Goal: Information Seeking & Learning: Learn about a topic

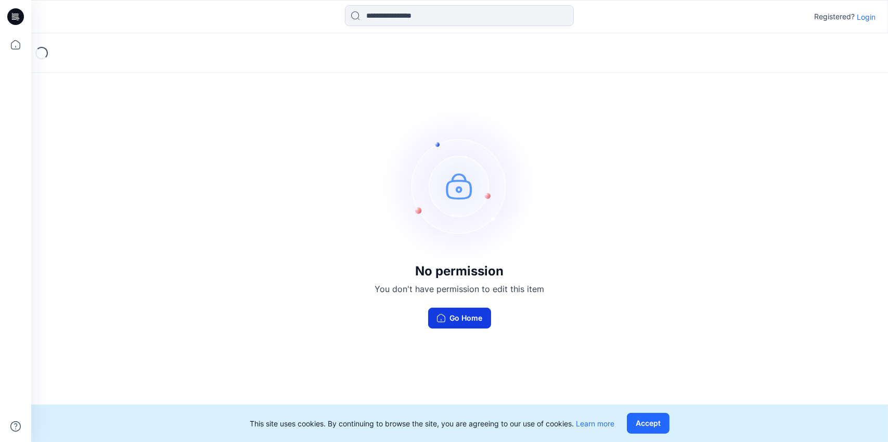
click at [463, 319] on button "Go Home" at bounding box center [459, 317] width 63 height 21
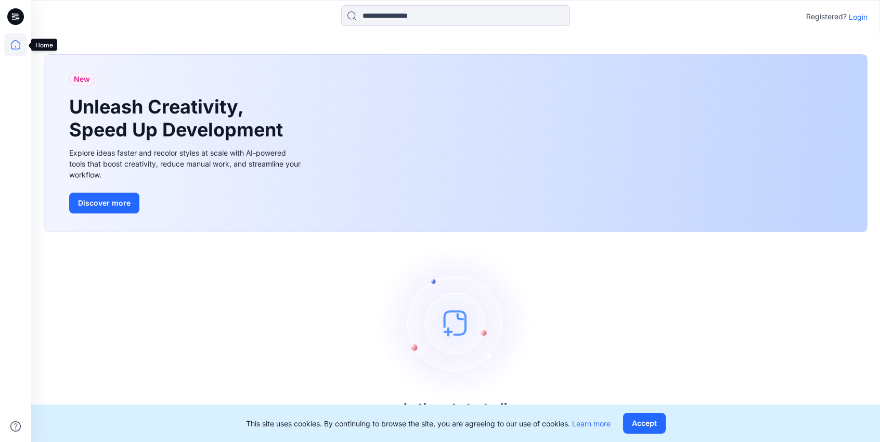
click at [15, 45] on icon at bounding box center [15, 44] width 23 height 23
click at [859, 20] on p "Login" at bounding box center [858, 16] width 19 height 11
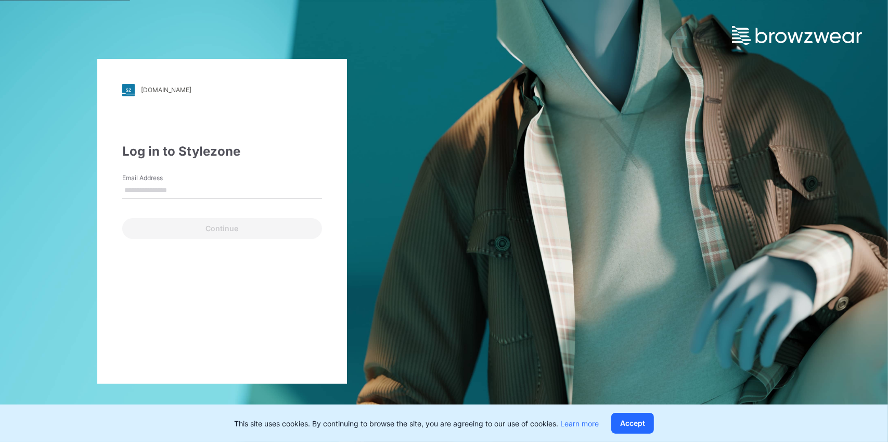
click at [177, 196] on input "Email Address" at bounding box center [222, 191] width 200 height 16
type input "**********"
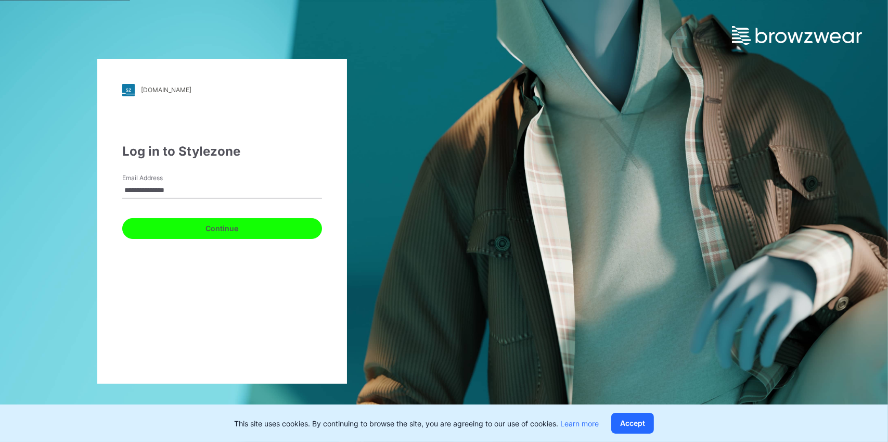
click at [178, 234] on button "Continue" at bounding box center [222, 228] width 200 height 21
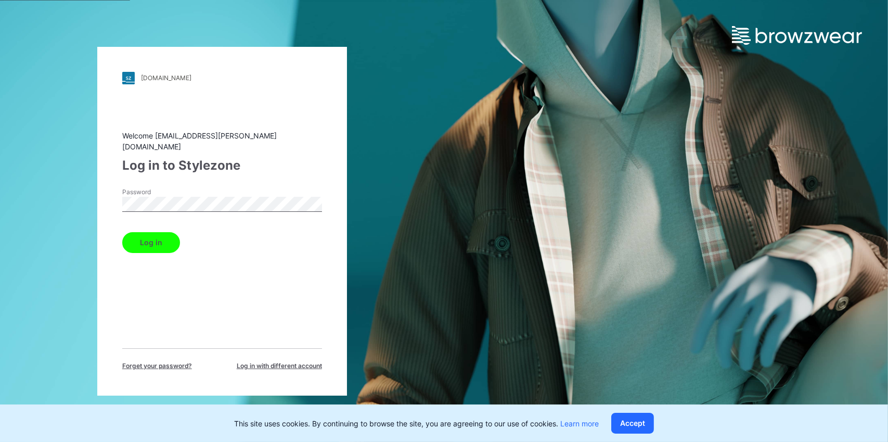
click at [160, 239] on button "Log in" at bounding box center [151, 242] width 58 height 21
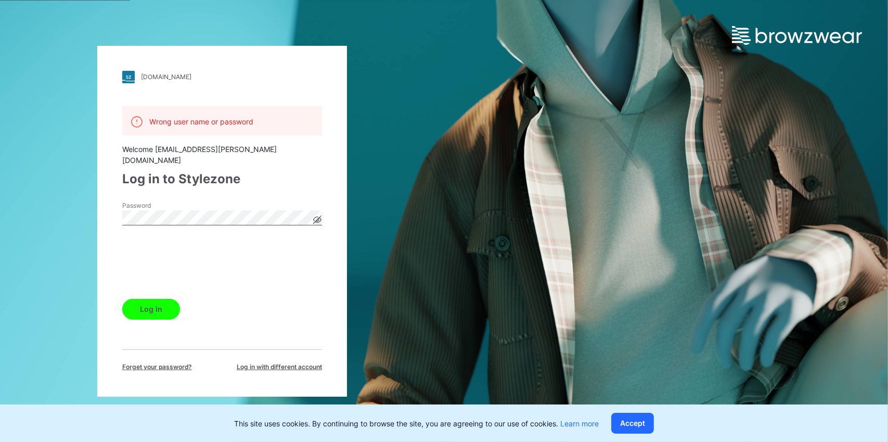
click at [150, 306] on button "Log in" at bounding box center [151, 309] width 58 height 21
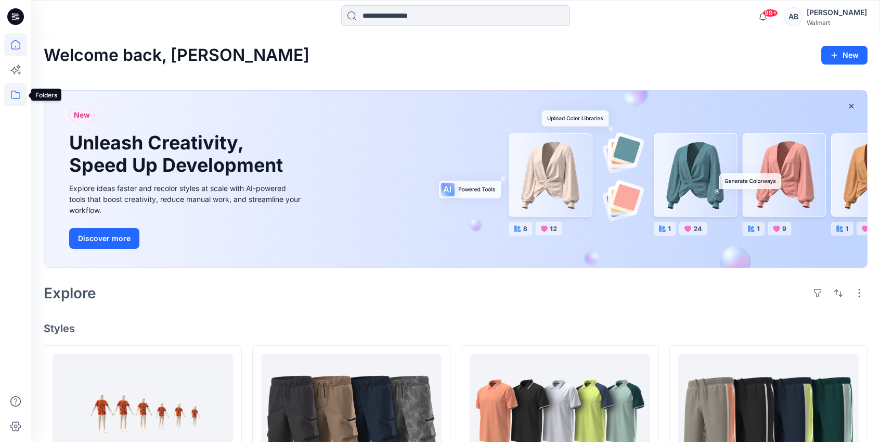
click at [12, 93] on icon at bounding box center [15, 94] width 23 height 23
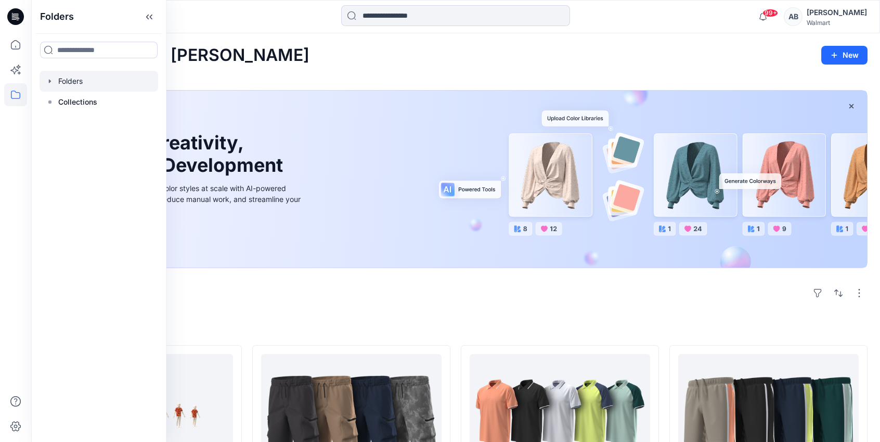
click at [79, 83] on div at bounding box center [99, 81] width 119 height 21
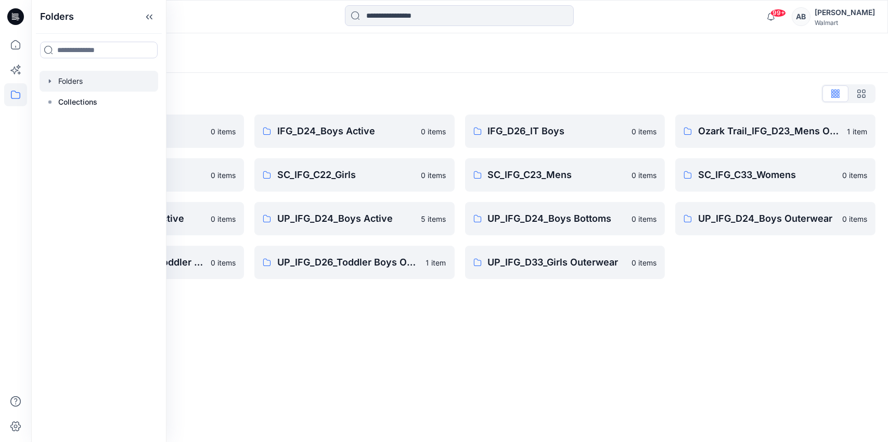
click at [449, 349] on div "Folders Folders List IFG_D23_Mens Active 0 items SC_IFG_C22_Boys 0 items UP_IFG…" at bounding box center [459, 237] width 857 height 408
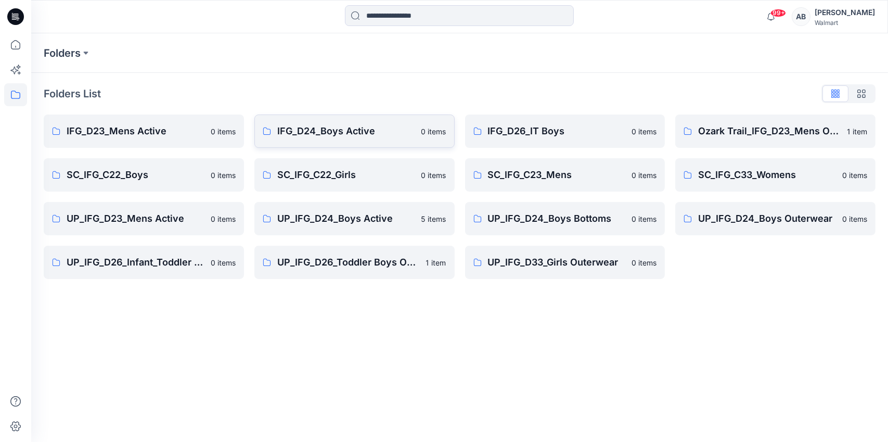
click at [306, 129] on p "IFG_D24_Boys Active" at bounding box center [346, 131] width 138 height 15
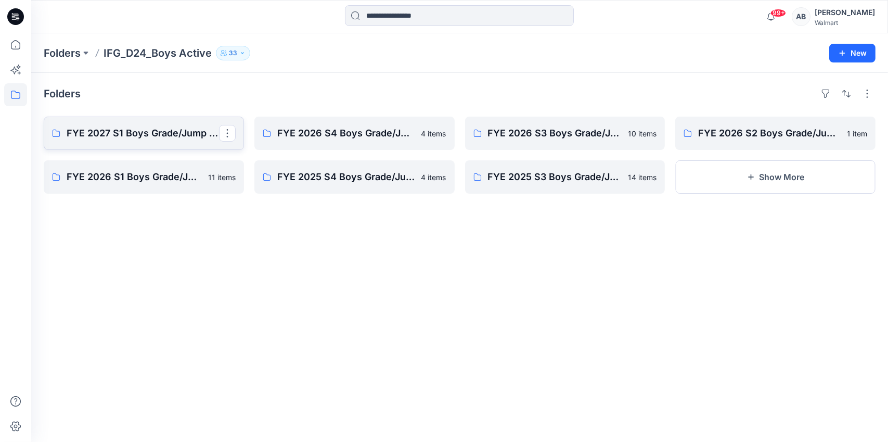
click at [127, 139] on p "FYE 2027 S1 Boys Grade/Jump size review - ASTM grades" at bounding box center [143, 133] width 152 height 15
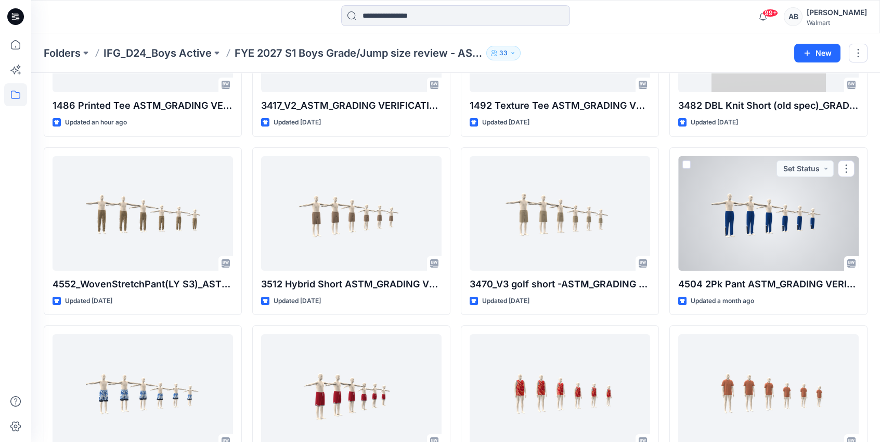
scroll to position [208, 0]
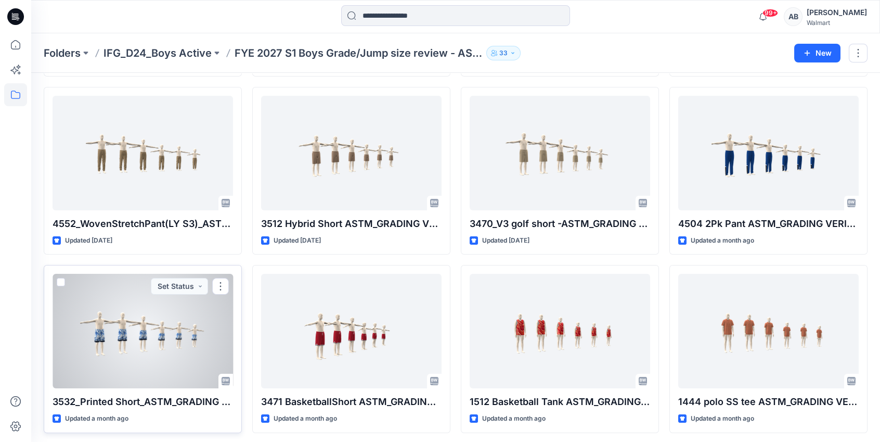
click at [221, 310] on div at bounding box center [143, 331] width 180 height 114
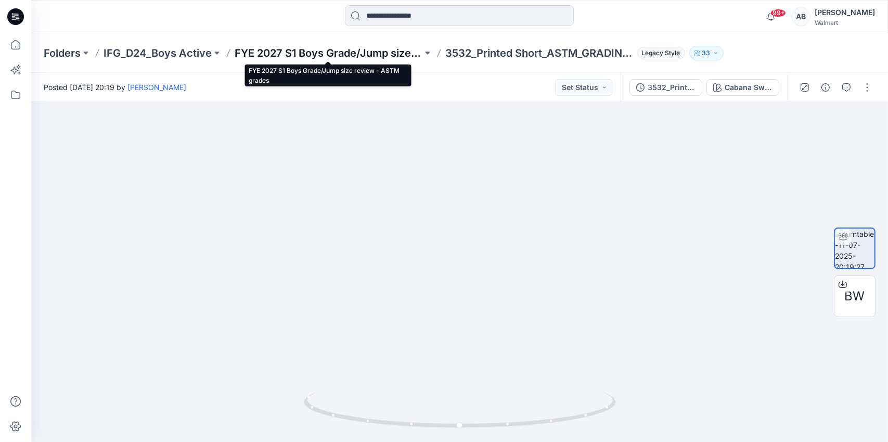
click at [303, 48] on p "FYE 2027 S1 Boys Grade/Jump size review - ASTM grades" at bounding box center [329, 53] width 188 height 15
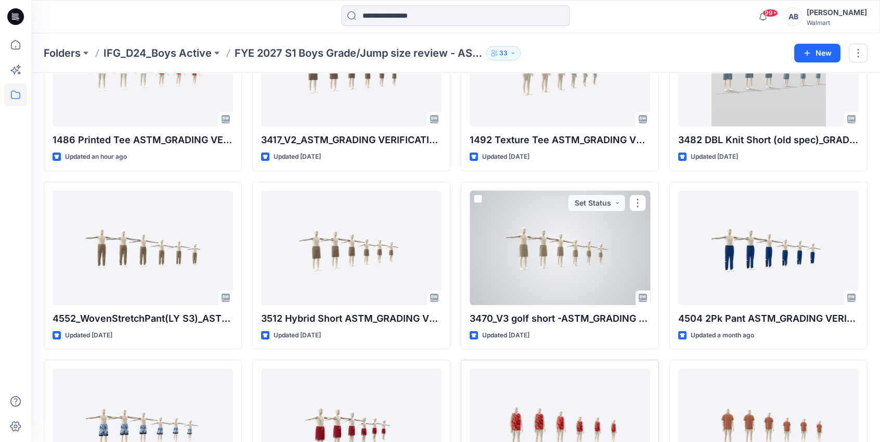
scroll to position [211, 0]
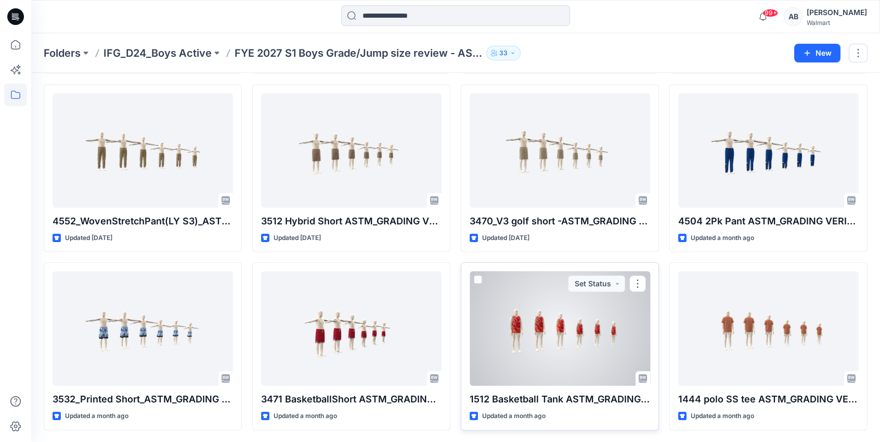
click at [577, 339] on div at bounding box center [560, 328] width 180 height 114
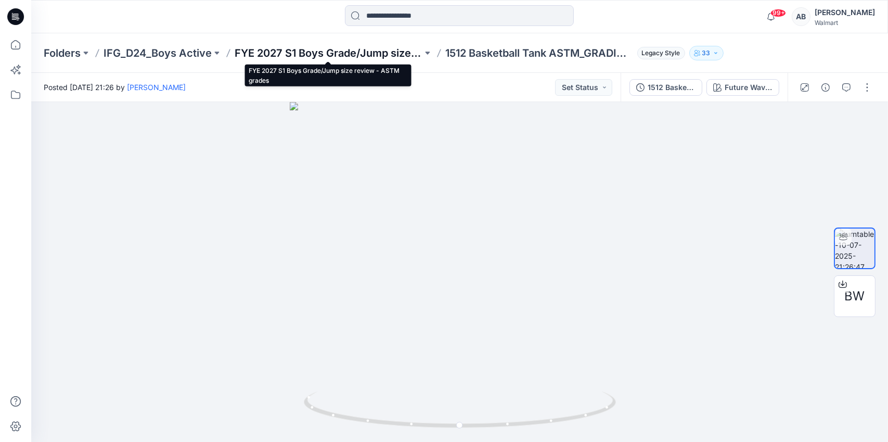
click at [348, 54] on p "FYE 2027 S1 Boys Grade/Jump size review - ASTM grades" at bounding box center [329, 53] width 188 height 15
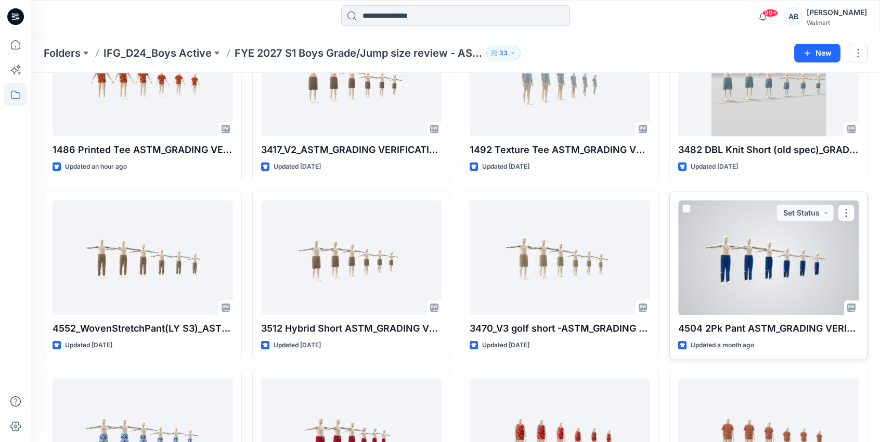
scroll to position [104, 0]
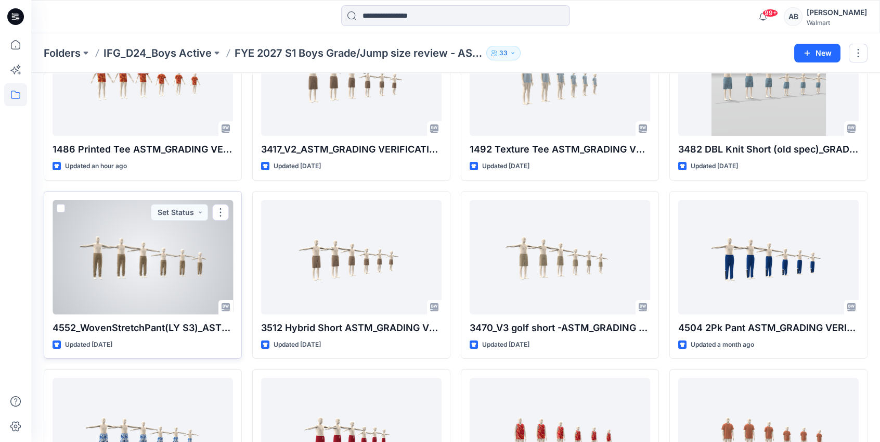
click at [181, 276] on div at bounding box center [143, 257] width 180 height 114
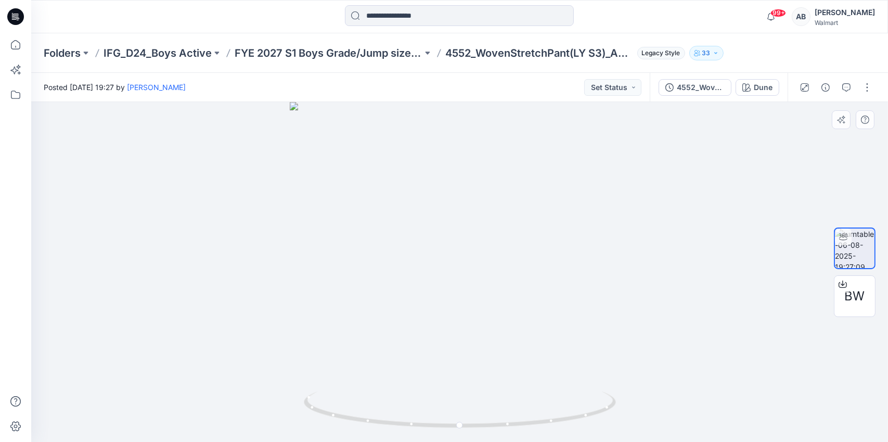
click at [453, 268] on div at bounding box center [459, 272] width 857 height 340
click at [174, 55] on p "IFG_D24_Boys Active" at bounding box center [158, 53] width 108 height 15
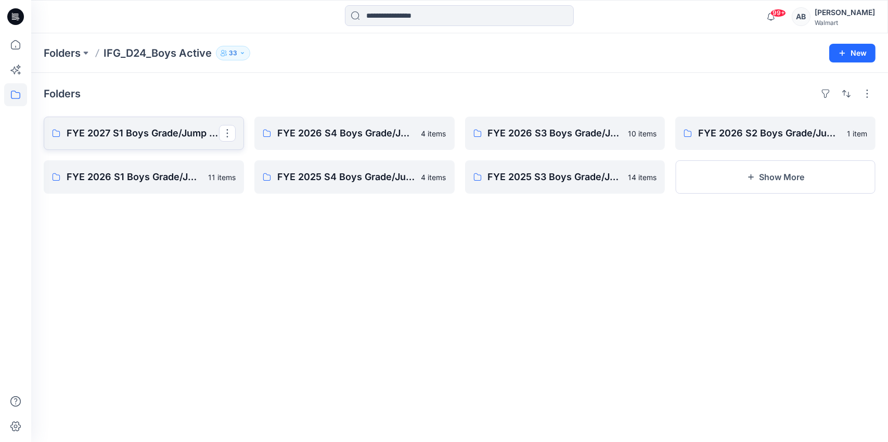
click at [101, 139] on p "FYE 2027 S1 Boys Grade/Jump size review - ASTM grades" at bounding box center [143, 133] width 152 height 15
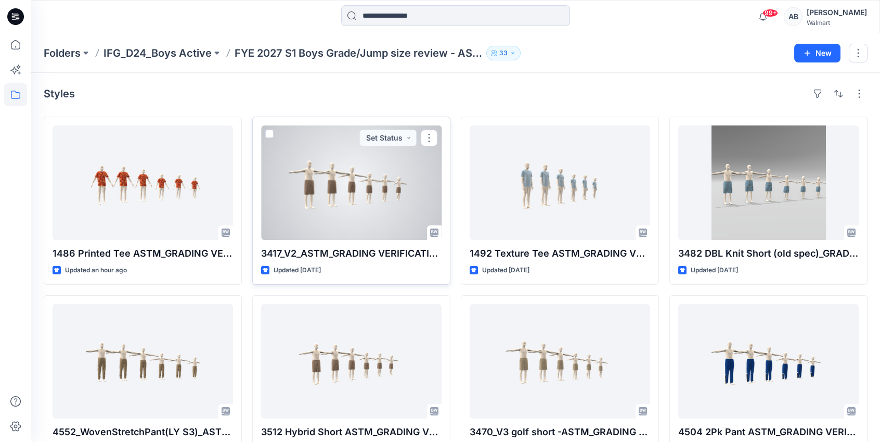
click at [315, 218] on div at bounding box center [351, 182] width 180 height 114
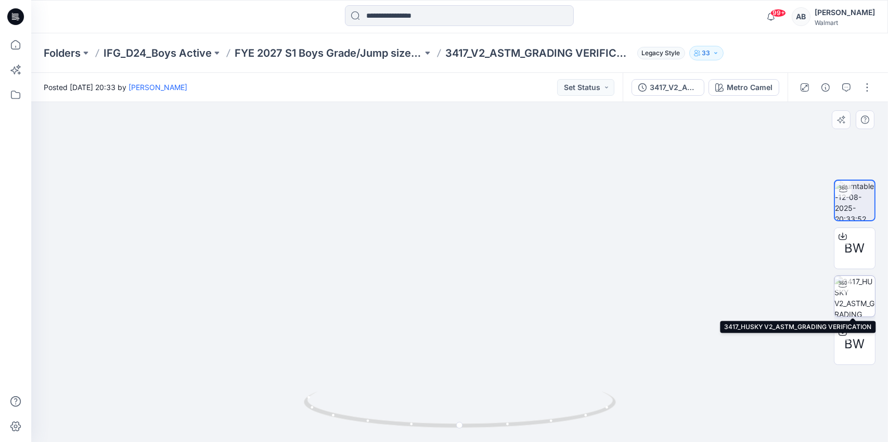
click at [858, 301] on img at bounding box center [854, 296] width 41 height 41
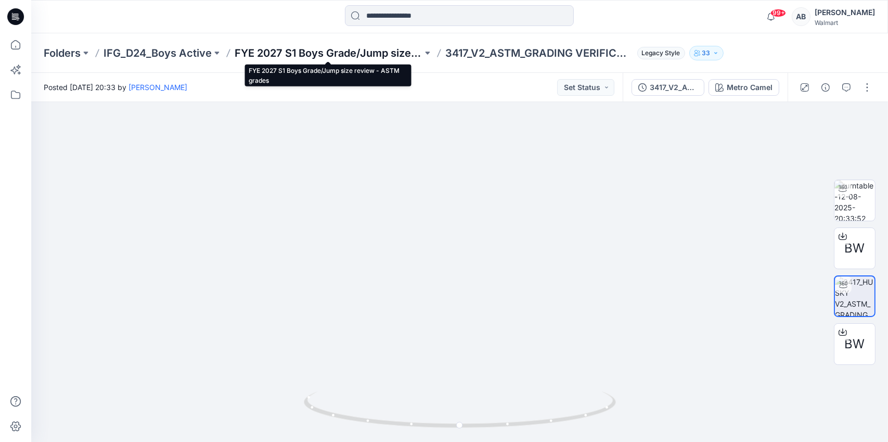
click at [293, 55] on p "FYE 2027 S1 Boys Grade/Jump size review - ASTM grades" at bounding box center [329, 53] width 188 height 15
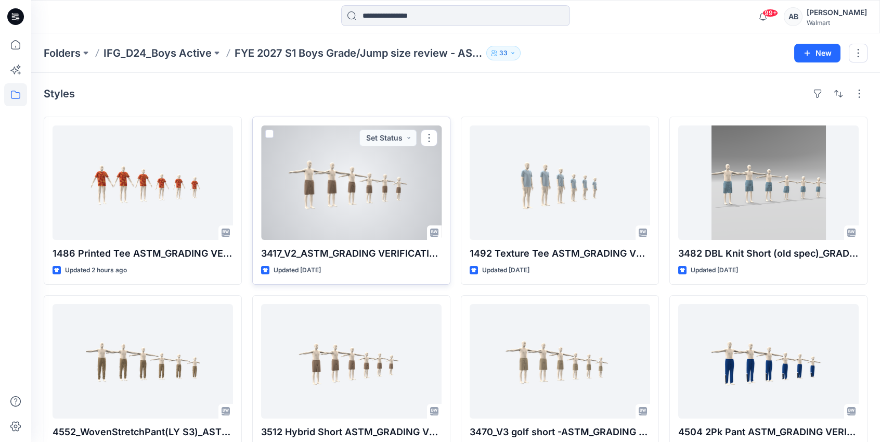
click at [358, 172] on div at bounding box center [351, 182] width 180 height 114
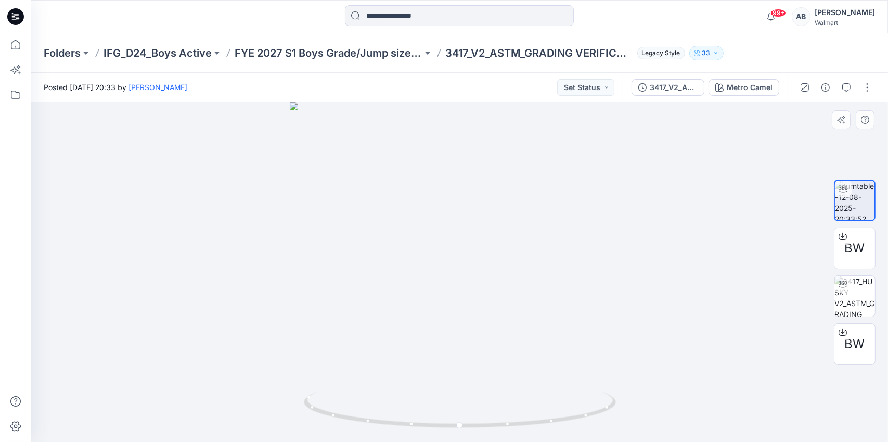
click at [393, 267] on div at bounding box center [459, 272] width 857 height 340
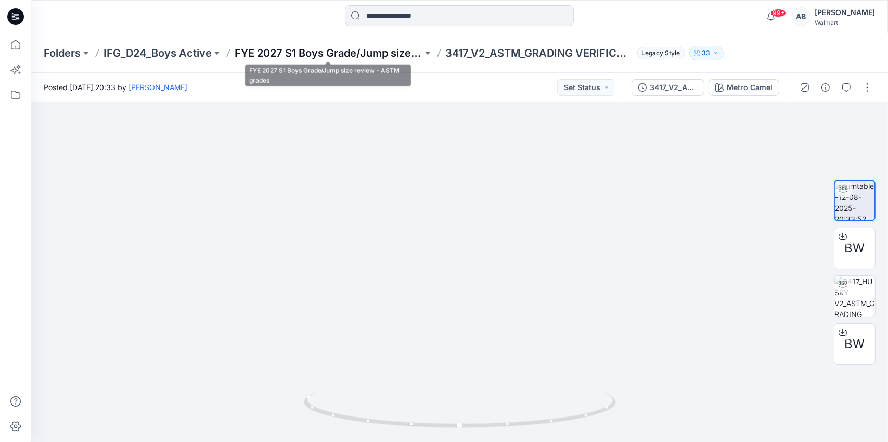
click at [287, 56] on p "FYE 2027 S1 Boys Grade/Jump size review - ASTM grades" at bounding box center [329, 53] width 188 height 15
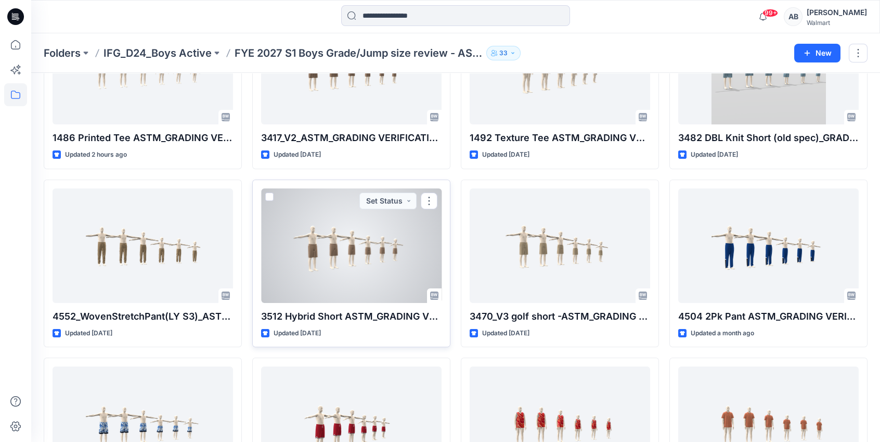
scroll to position [208, 0]
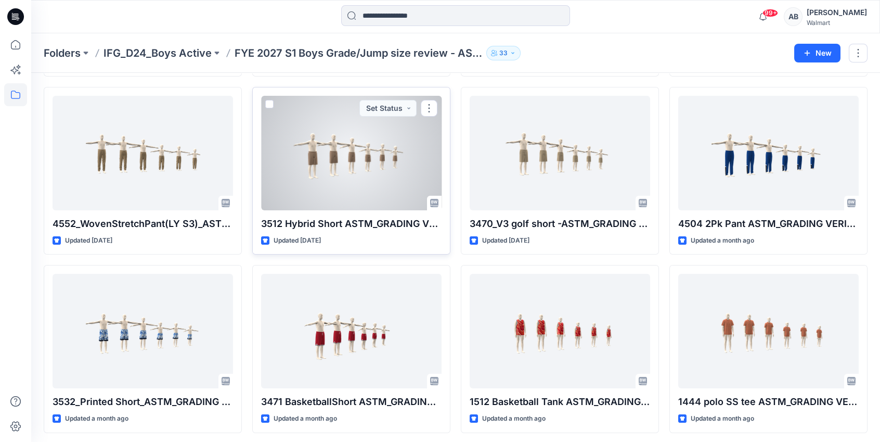
click at [345, 188] on div at bounding box center [351, 153] width 180 height 114
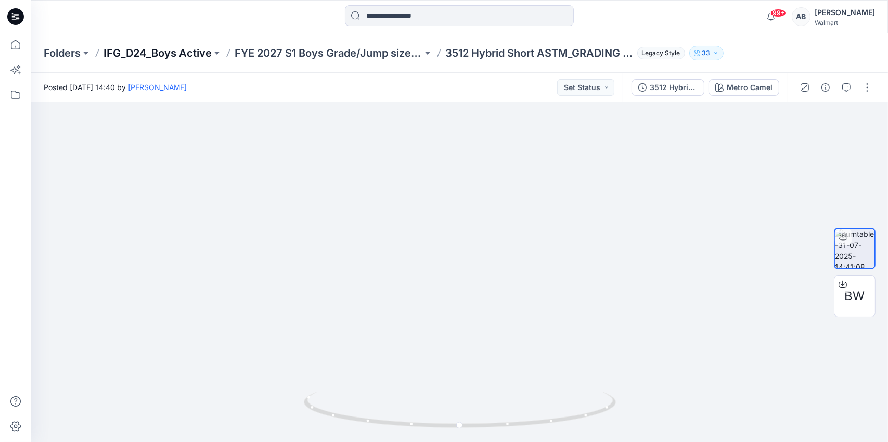
click at [119, 50] on p "IFG_D24_Boys Active" at bounding box center [158, 53] width 108 height 15
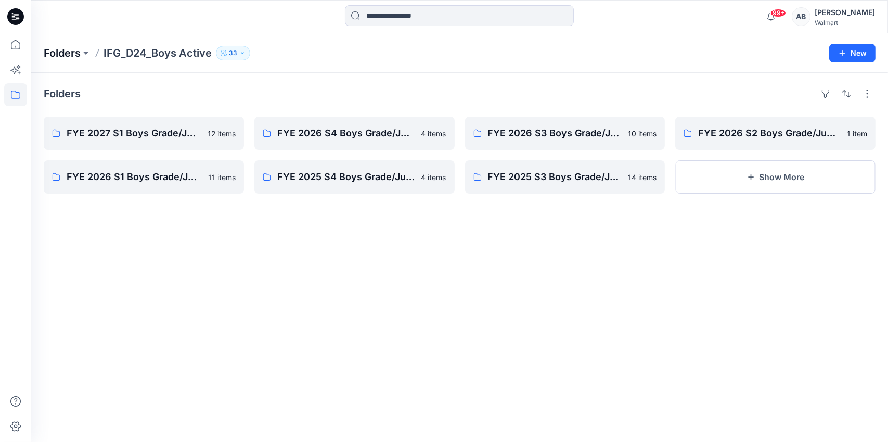
click at [48, 51] on p "Folders" at bounding box center [62, 53] width 37 height 15
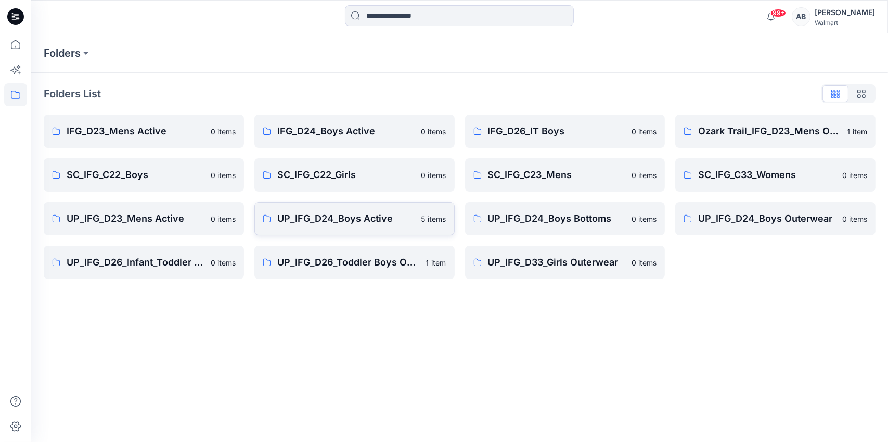
click at [312, 229] on link "UP_IFG_D24_Boys Active 5 items" at bounding box center [354, 218] width 200 height 33
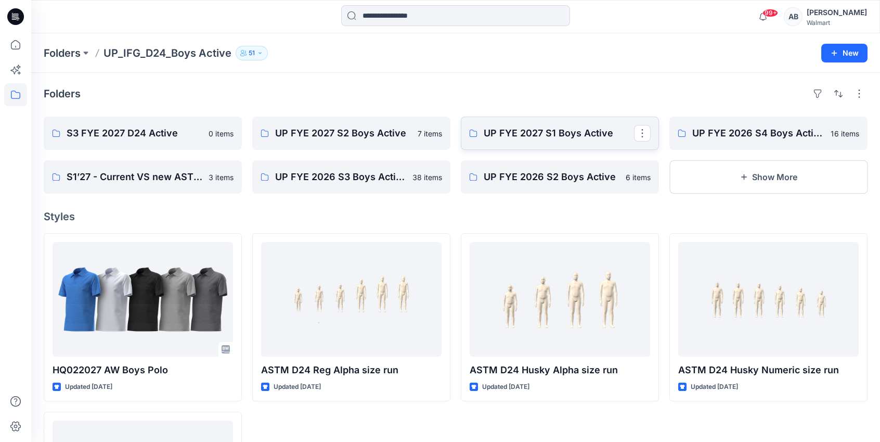
click at [549, 140] on p "UP FYE 2027 S1 Boys Active" at bounding box center [559, 133] width 150 height 15
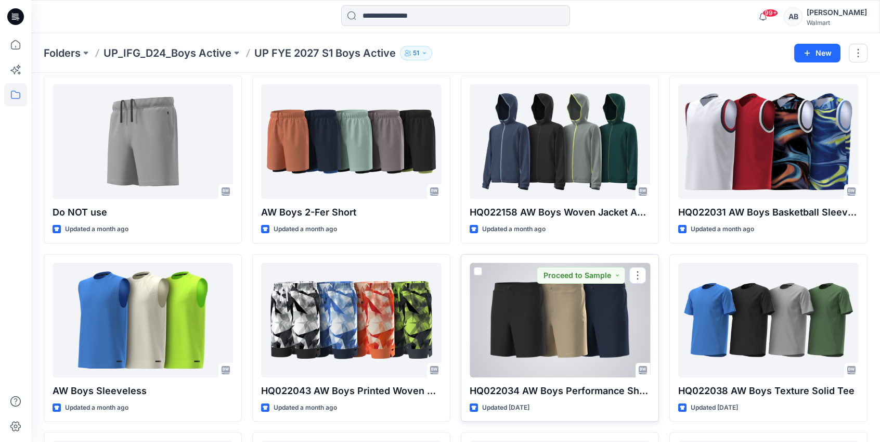
scroll to position [52, 0]
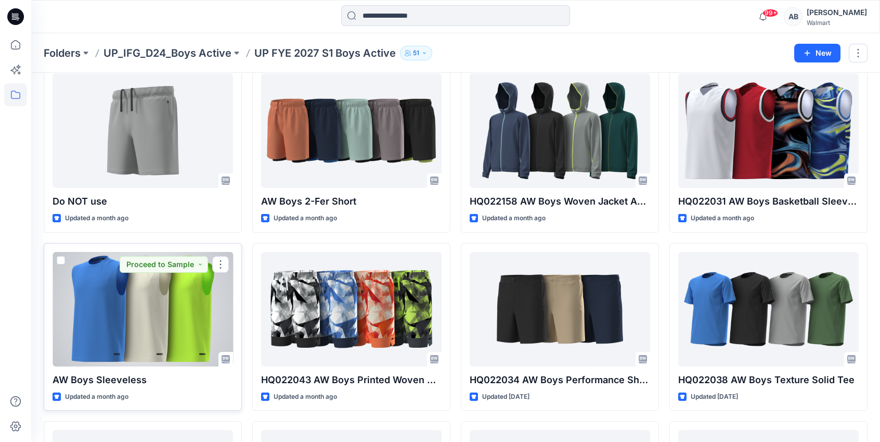
click at [173, 299] on div at bounding box center [143, 309] width 180 height 114
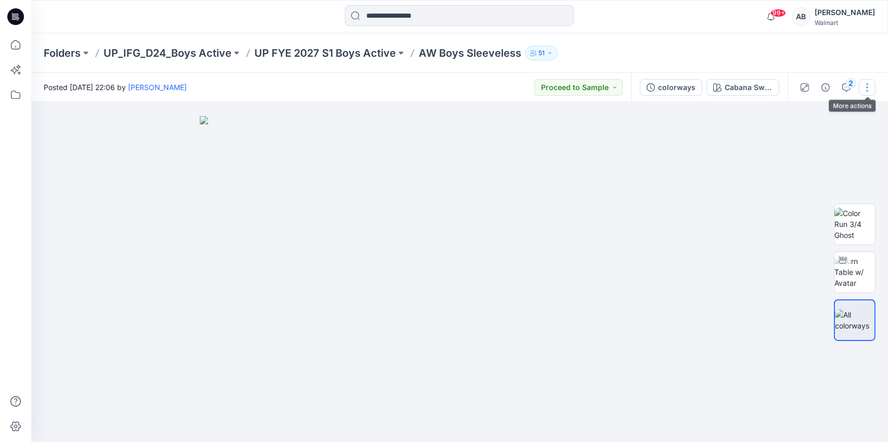
click at [870, 88] on button "button" at bounding box center [867, 87] width 17 height 17
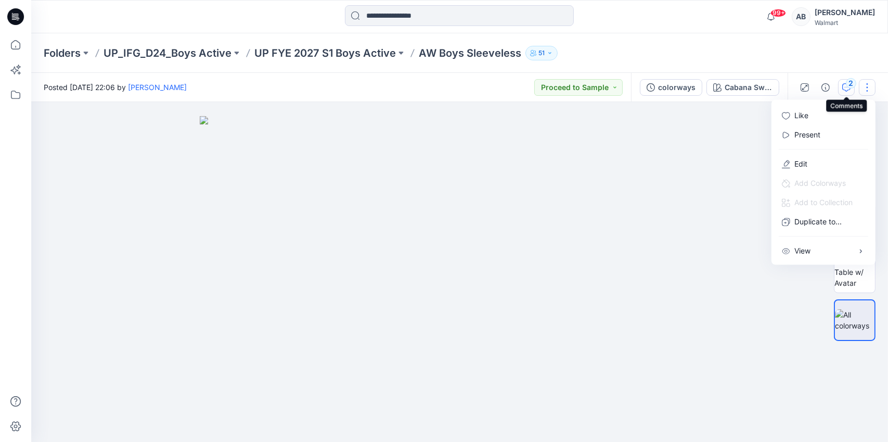
click at [848, 88] on icon "button" at bounding box center [846, 87] width 8 height 8
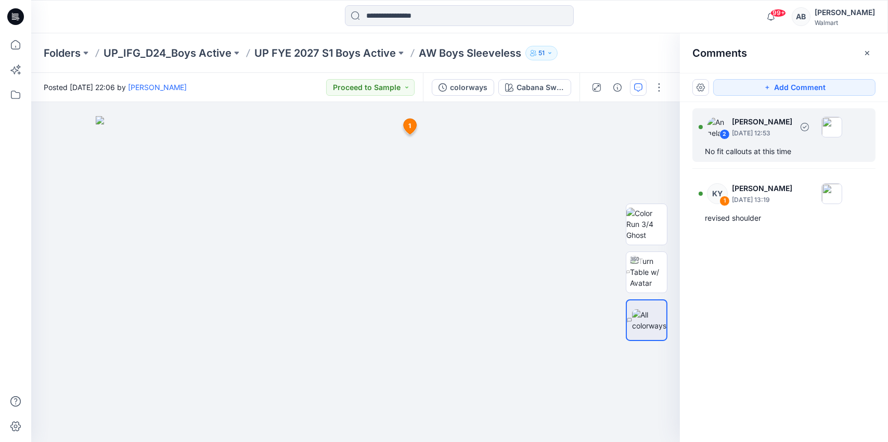
click at [726, 135] on div "2" at bounding box center [724, 134] width 10 height 10
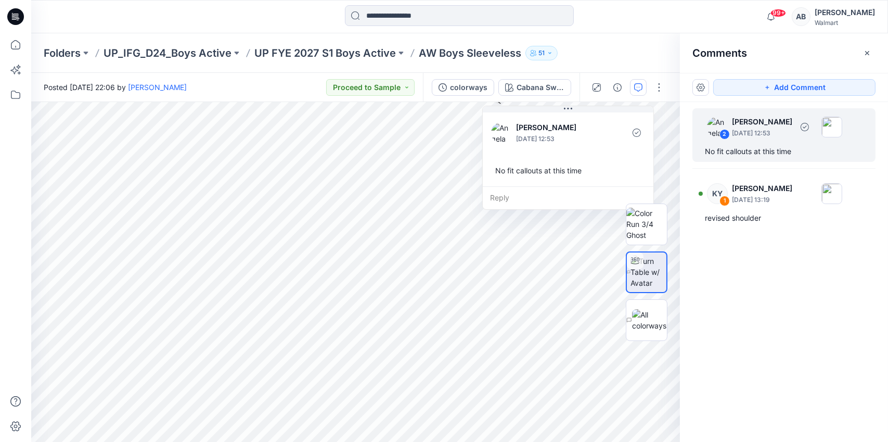
click at [726, 135] on div "2" at bounding box center [724, 134] width 10 height 10
click at [783, 328] on div "2 [PERSON_NAME] [DATE] 12:53 No fit callouts at this time KY 1 [PERSON_NAME] [D…" at bounding box center [784, 252] width 208 height 301
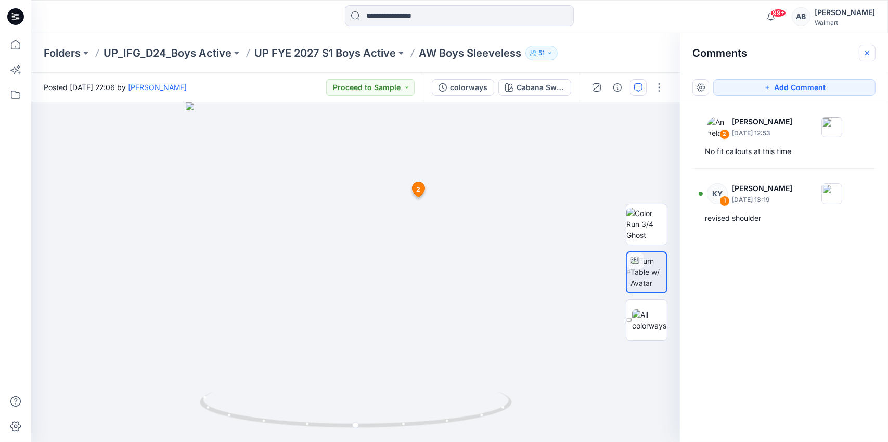
click at [864, 49] on icon "button" at bounding box center [867, 53] width 8 height 8
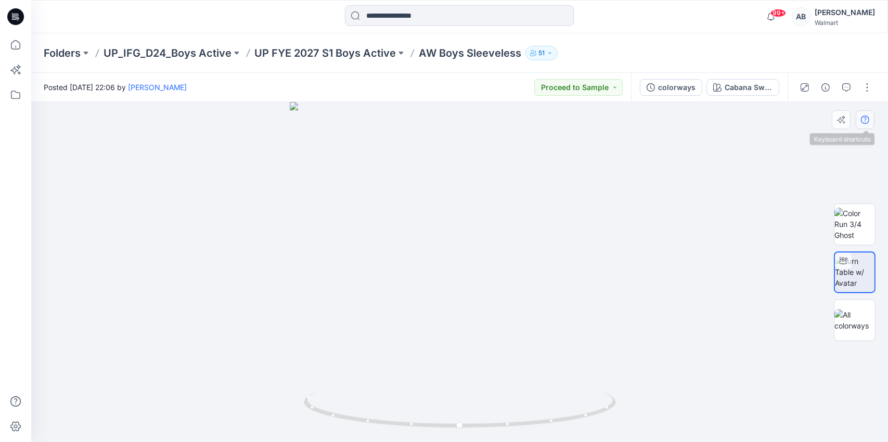
click at [862, 113] on button "button" at bounding box center [865, 119] width 19 height 19
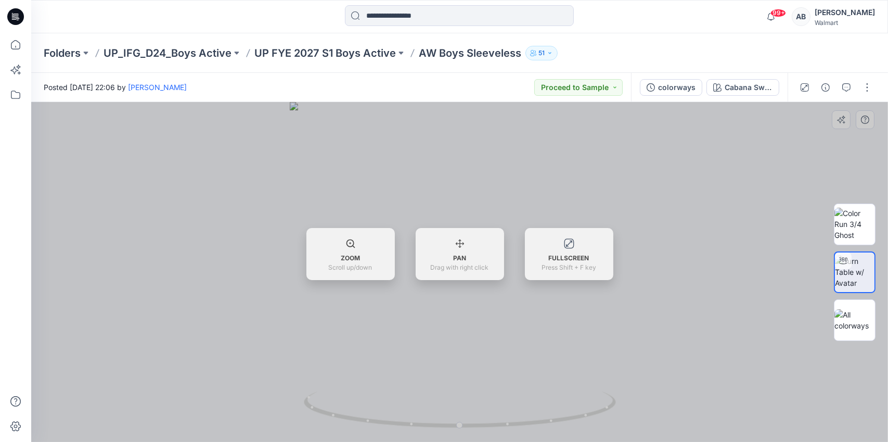
click at [711, 174] on div at bounding box center [459, 272] width 857 height 340
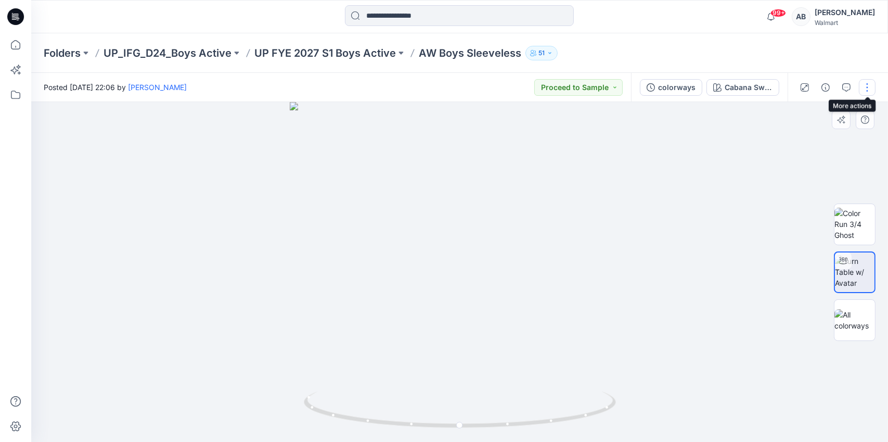
click at [870, 91] on button "button" at bounding box center [867, 87] width 17 height 17
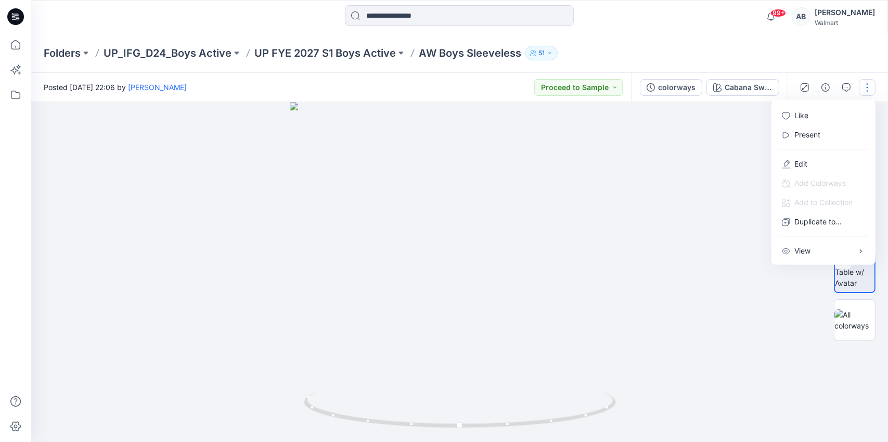
click at [737, 196] on div at bounding box center [459, 272] width 857 height 340
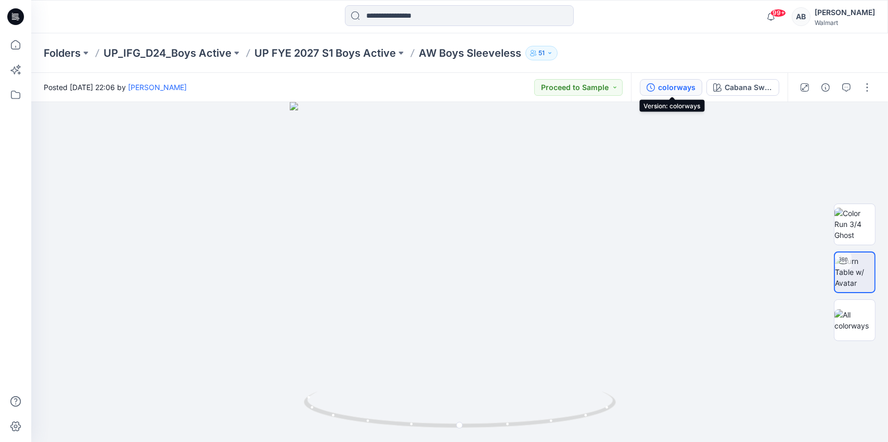
click at [655, 87] on icon "button" at bounding box center [651, 87] width 8 height 8
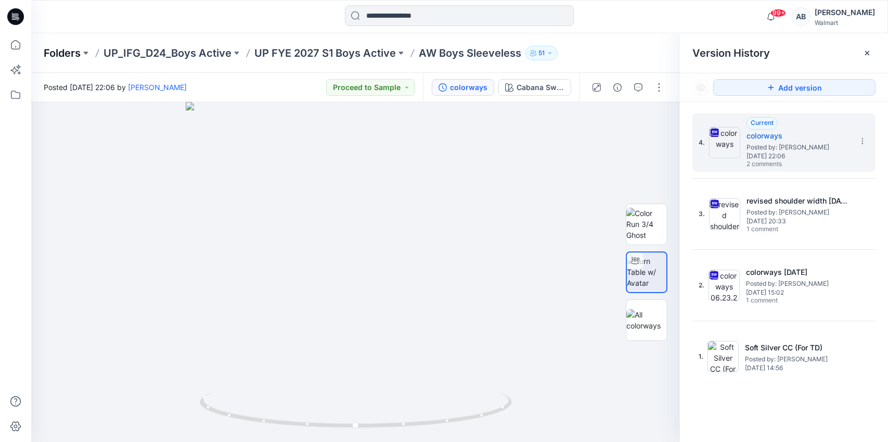
click at [56, 51] on p "Folders" at bounding box center [62, 53] width 37 height 15
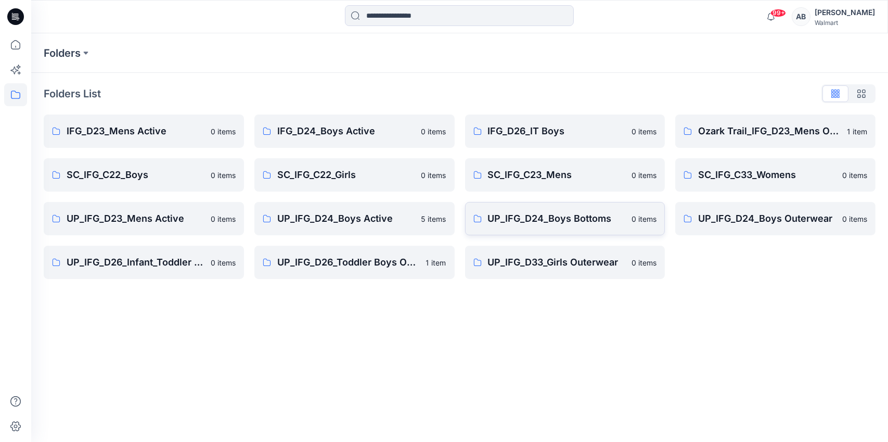
click at [563, 224] on p "UP_IFG_D24_Boys Bottoms" at bounding box center [557, 218] width 138 height 15
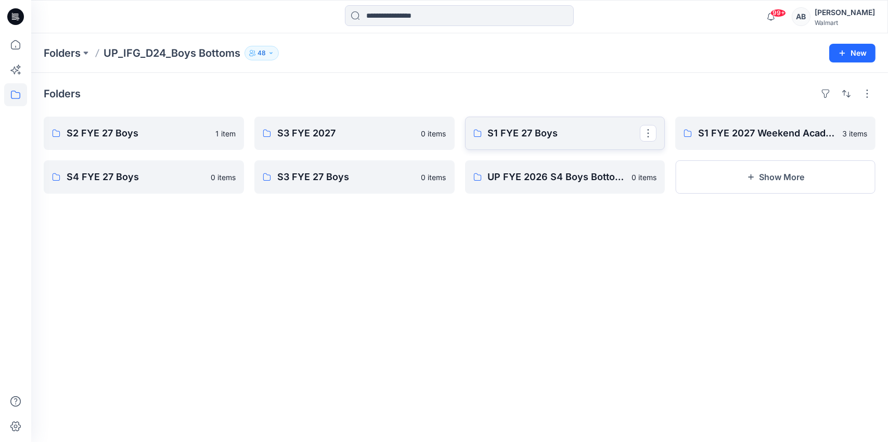
click at [568, 134] on p "S1 FYE 27 Boys" at bounding box center [564, 133] width 152 height 15
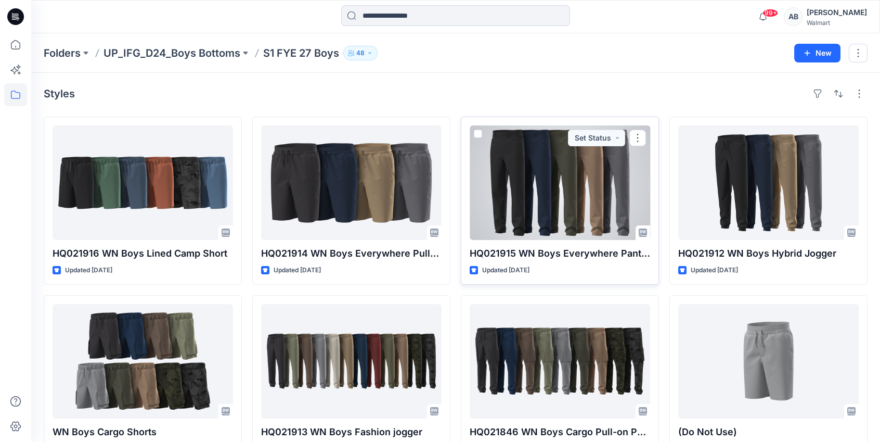
click at [517, 228] on div at bounding box center [560, 182] width 180 height 114
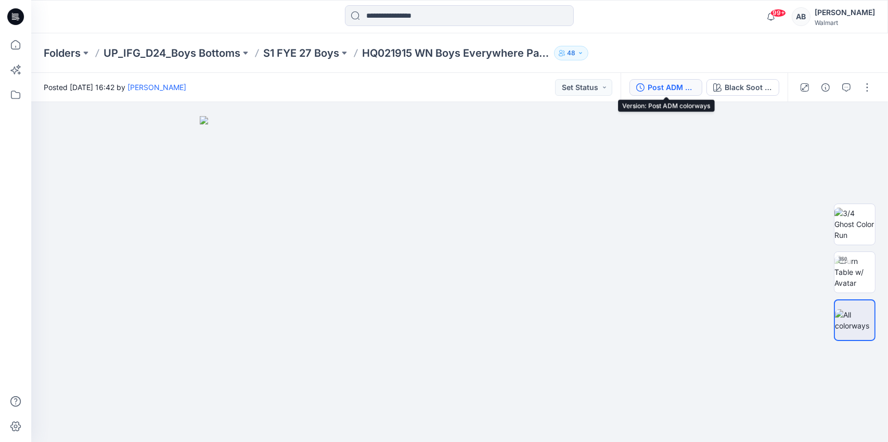
click at [671, 89] on div "Post ADM colorways" at bounding box center [672, 87] width 48 height 11
